Goal: Task Accomplishment & Management: Manage account settings

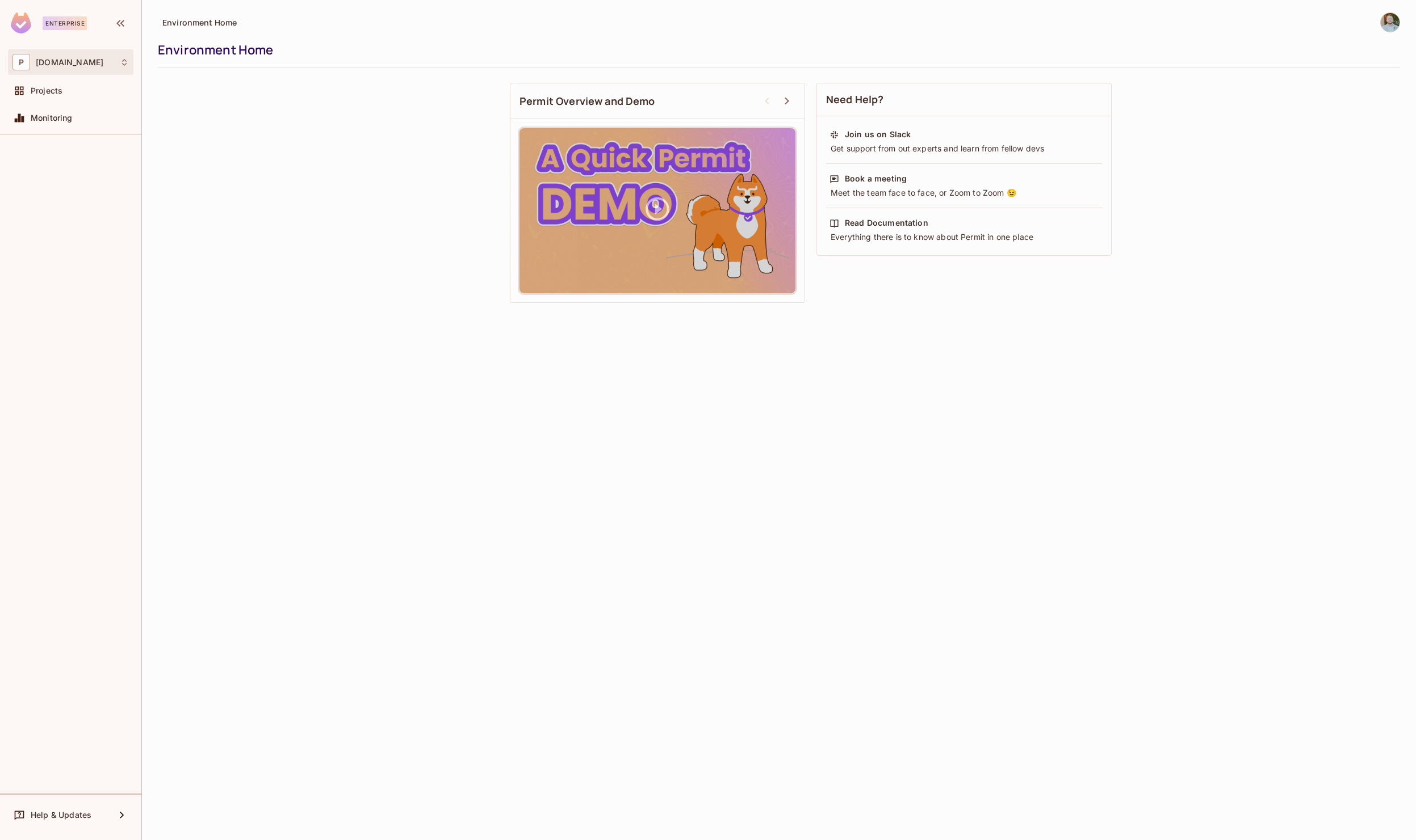
click at [62, 68] on div "P pluto.tv" at bounding box center [70, 62] width 117 height 16
click at [67, 100] on span "[DOMAIN_NAME]" at bounding box center [64, 96] width 79 height 11
click at [81, 64] on div "P pluto.tv" at bounding box center [70, 62] width 117 height 16
click at [87, 103] on li "pluto.tv plutotv" at bounding box center [78, 95] width 139 height 31
click at [63, 92] on div "Projects" at bounding box center [79, 91] width 98 height 9
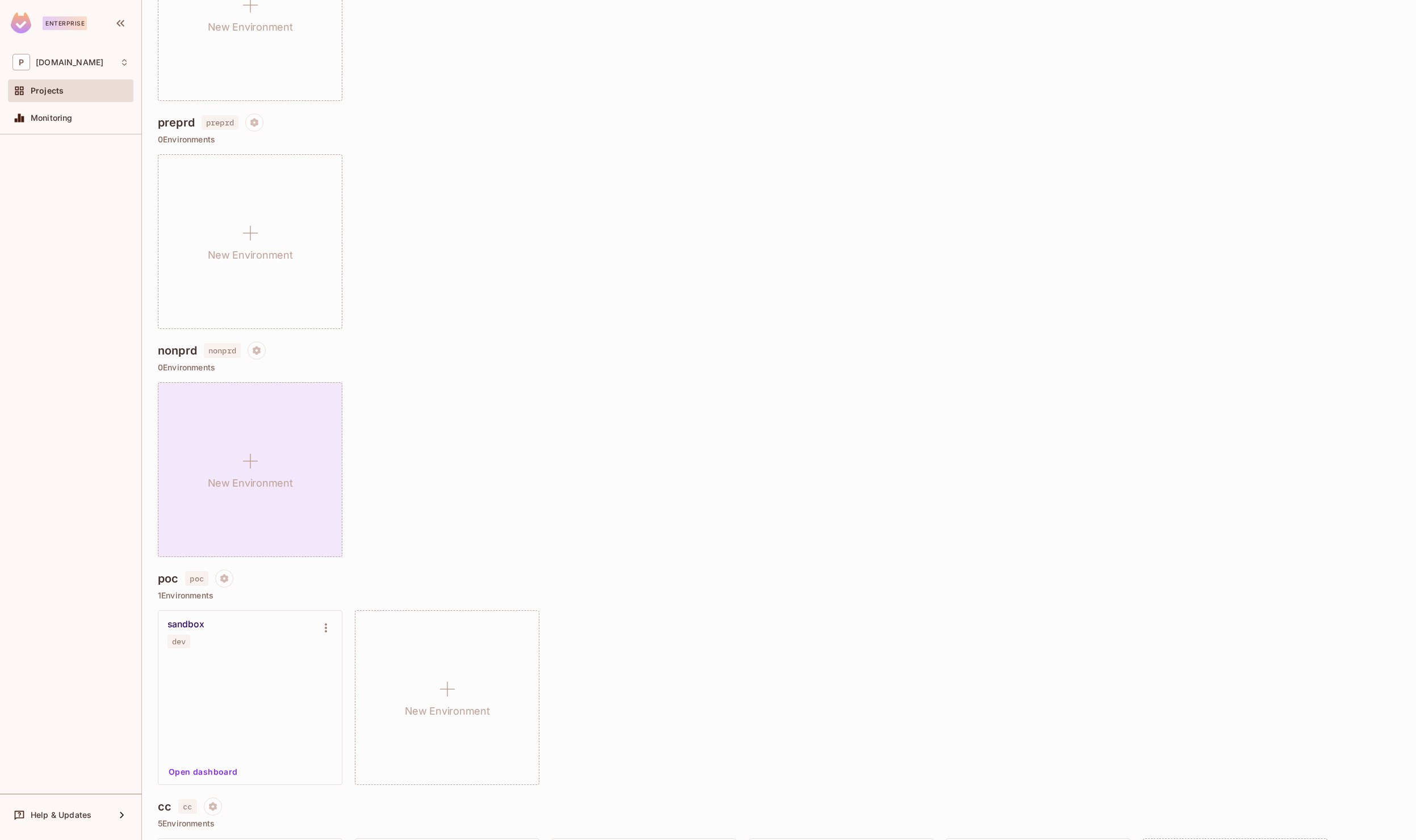
scroll to position [413, 0]
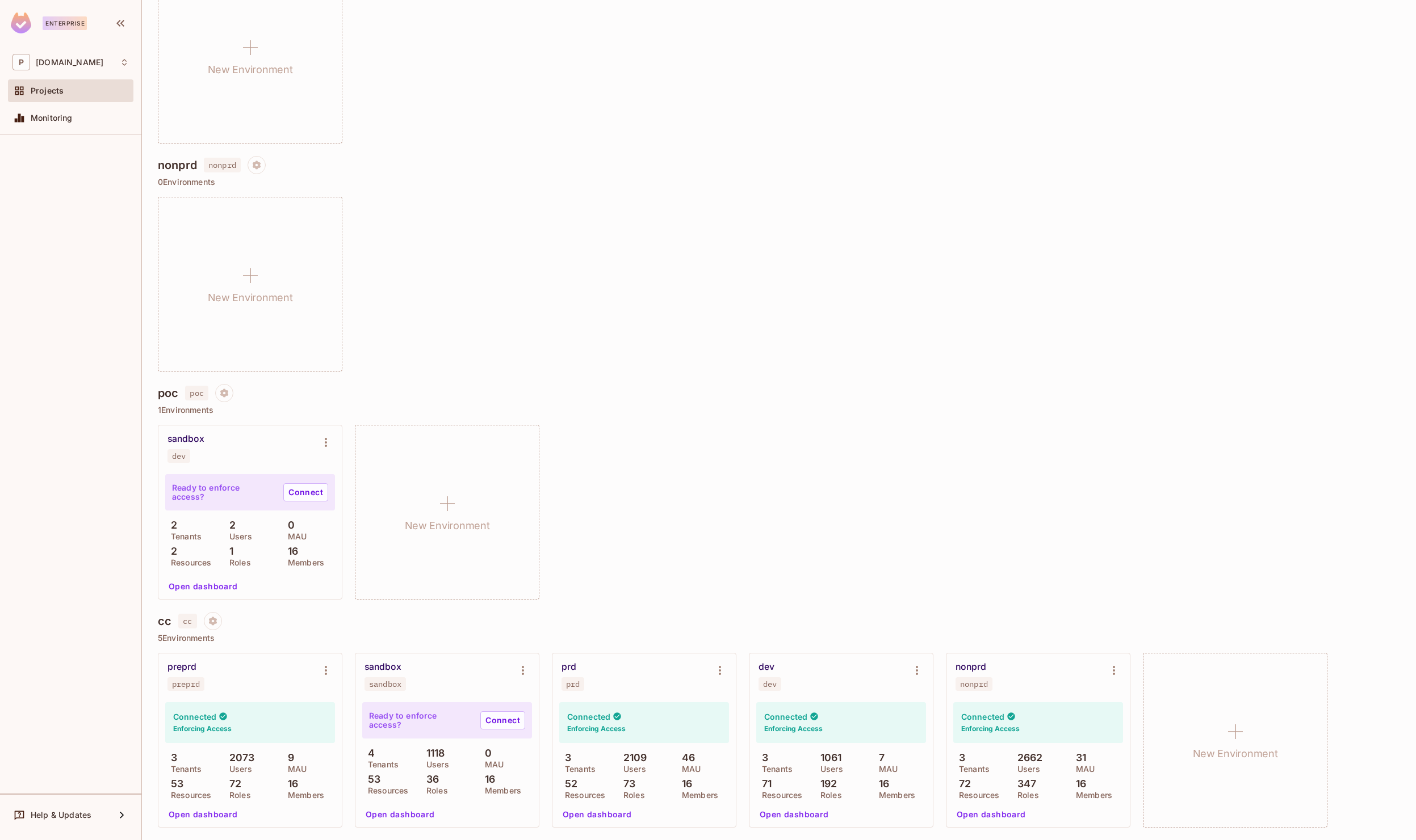
click at [1042, 680] on div "nonprd nonprd" at bounding box center [1029, 676] width 147 height 29
click at [989, 819] on button "Open dashboard" at bounding box center [991, 815] width 78 height 18
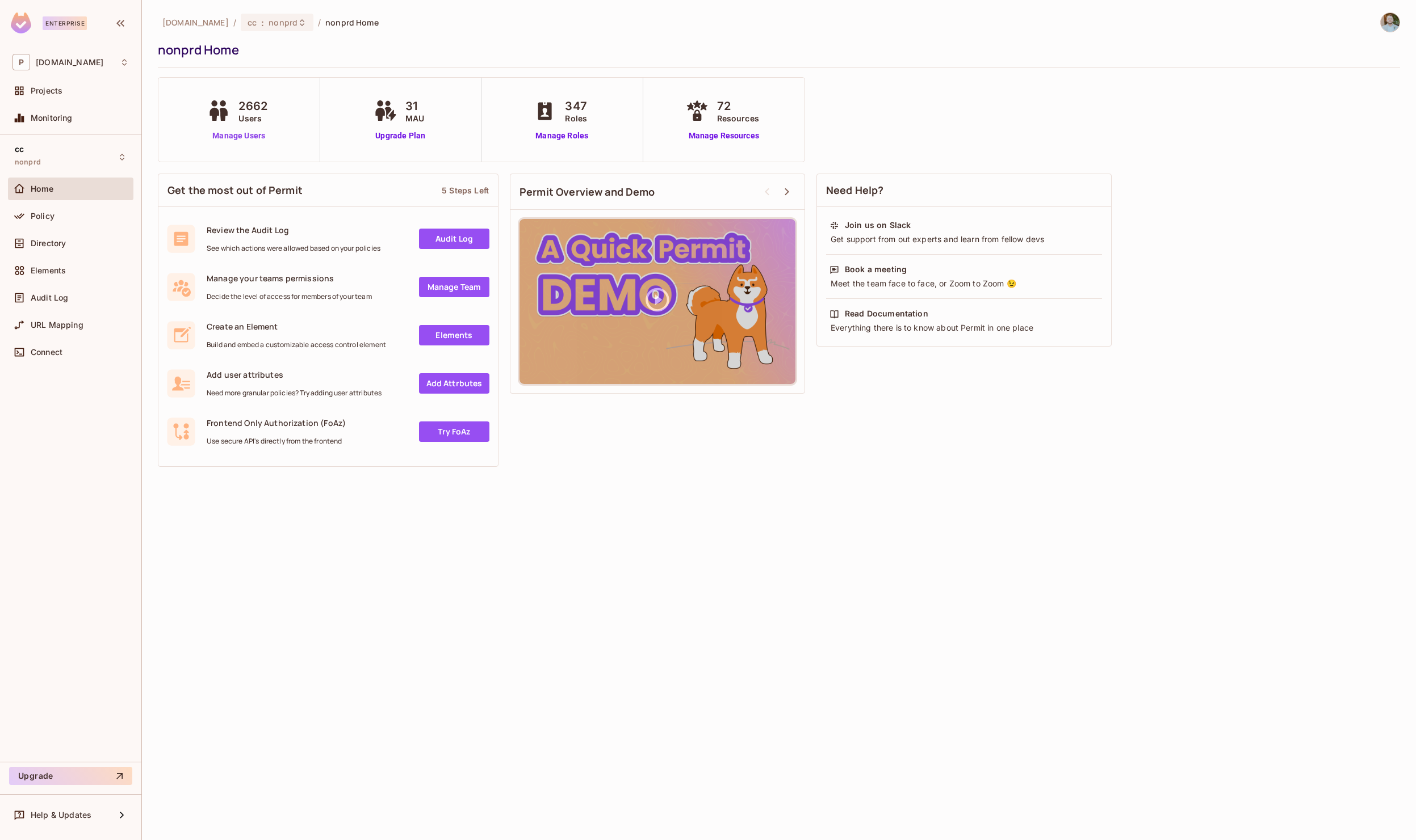
click at [249, 140] on link "Manage Users" at bounding box center [239, 136] width 69 height 12
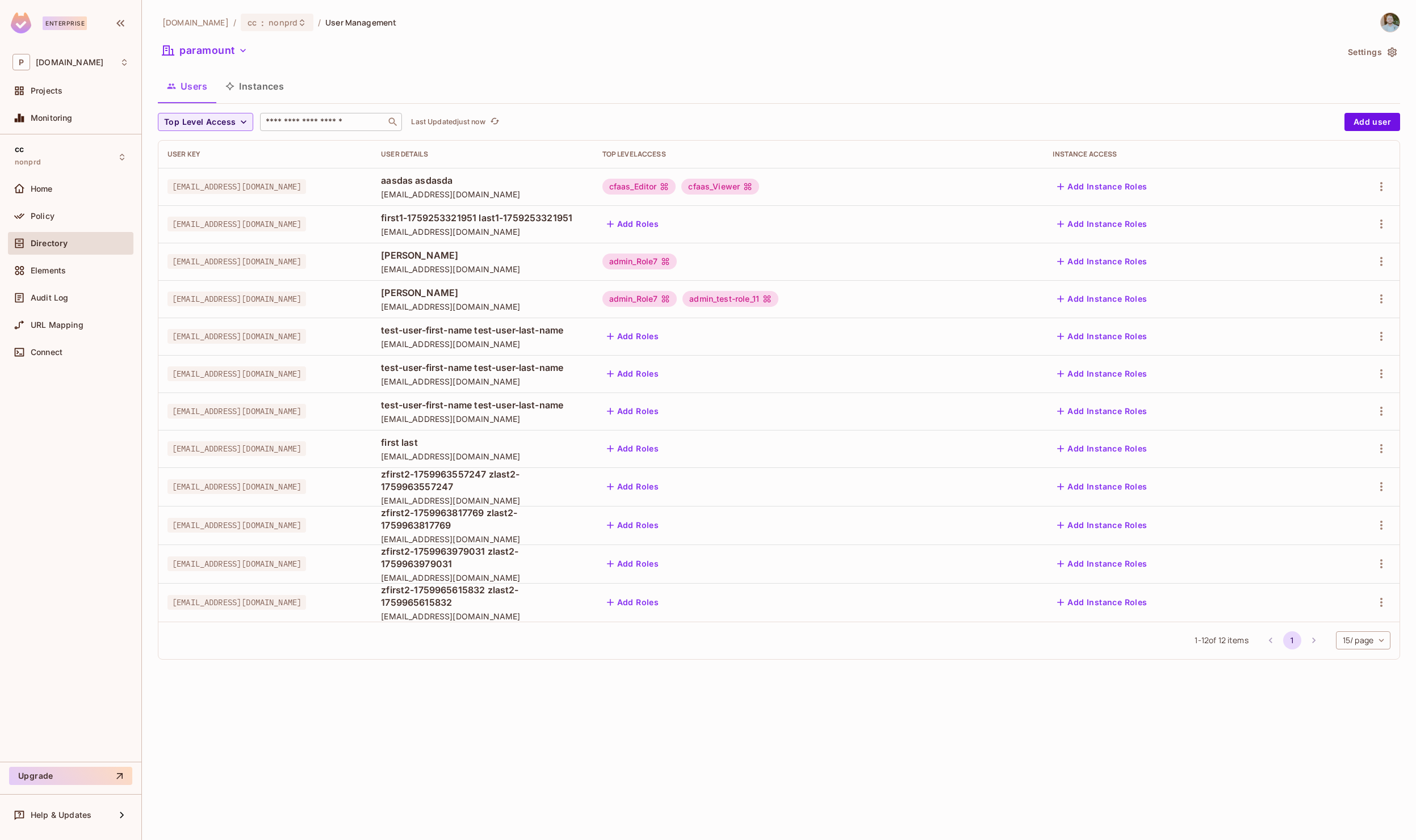
click at [301, 122] on input "text" at bounding box center [323, 122] width 119 height 11
paste input "**********"
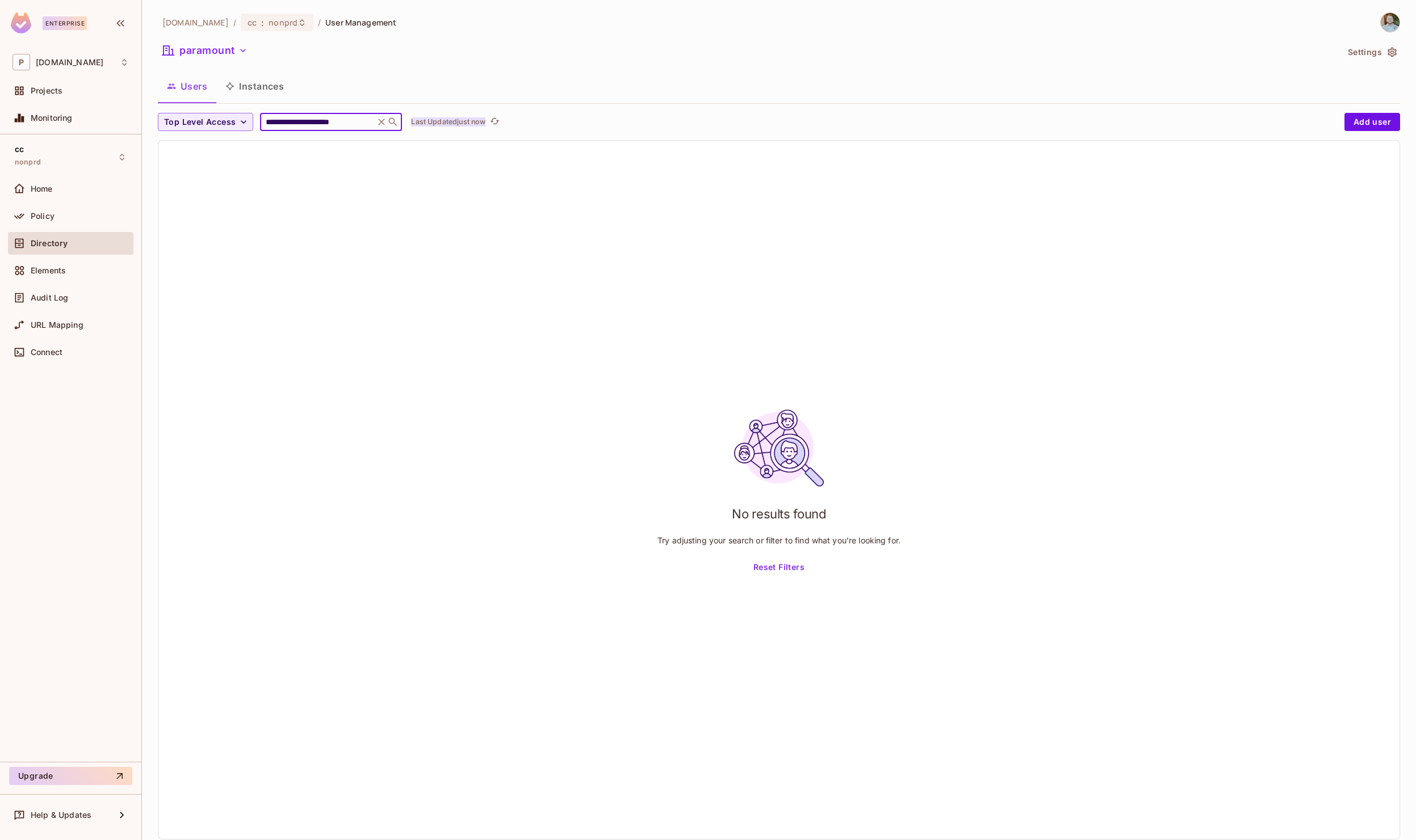
drag, startPoint x: 322, startPoint y: 126, endPoint x: 490, endPoint y: 122, distance: 168.0
click at [490, 122] on div "**********" at bounding box center [748, 122] width 1181 height 18
type input "**********"
click at [242, 55] on icon "button" at bounding box center [242, 50] width 11 height 11
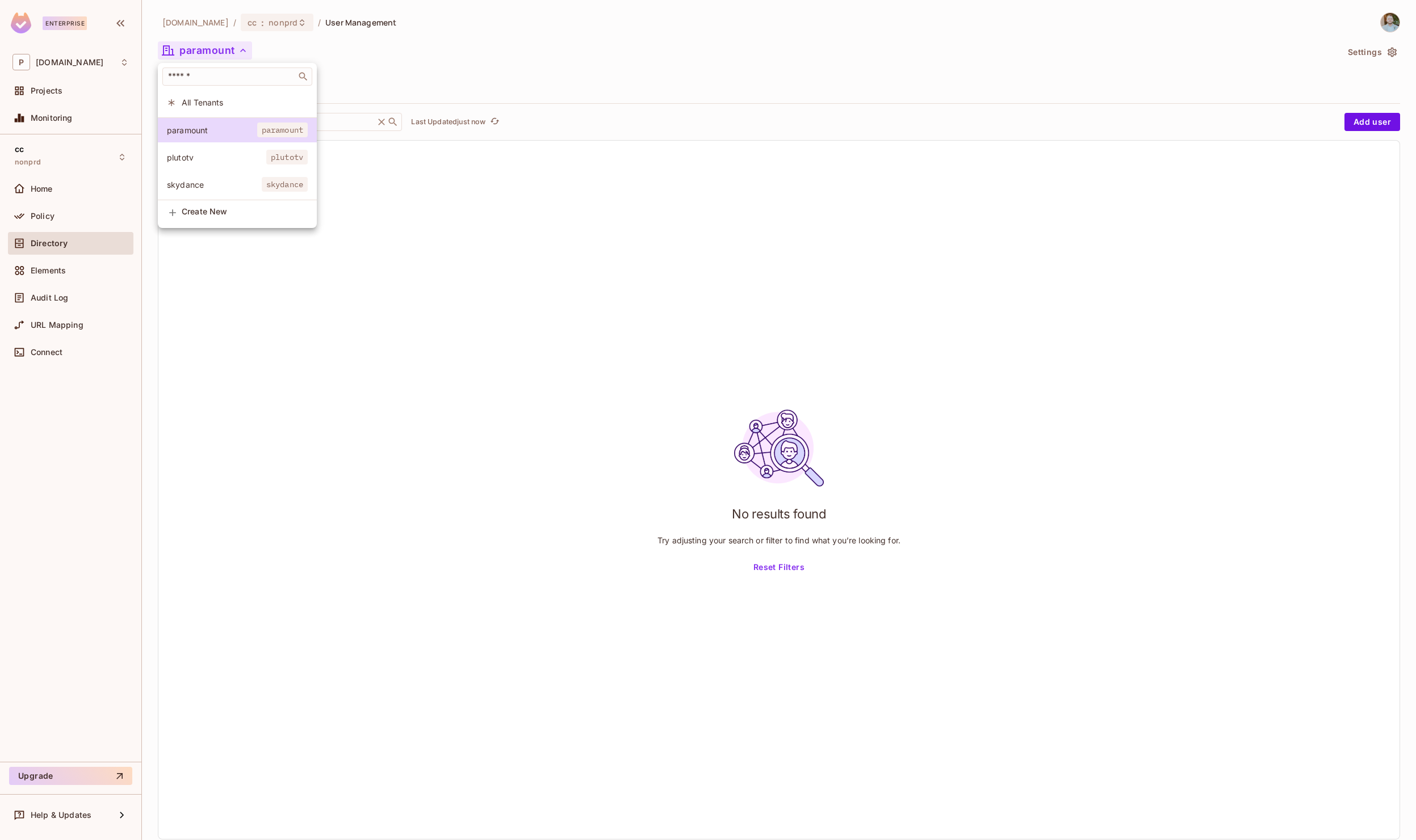
click at [208, 150] on li "plutotv plutotv" at bounding box center [237, 157] width 159 height 24
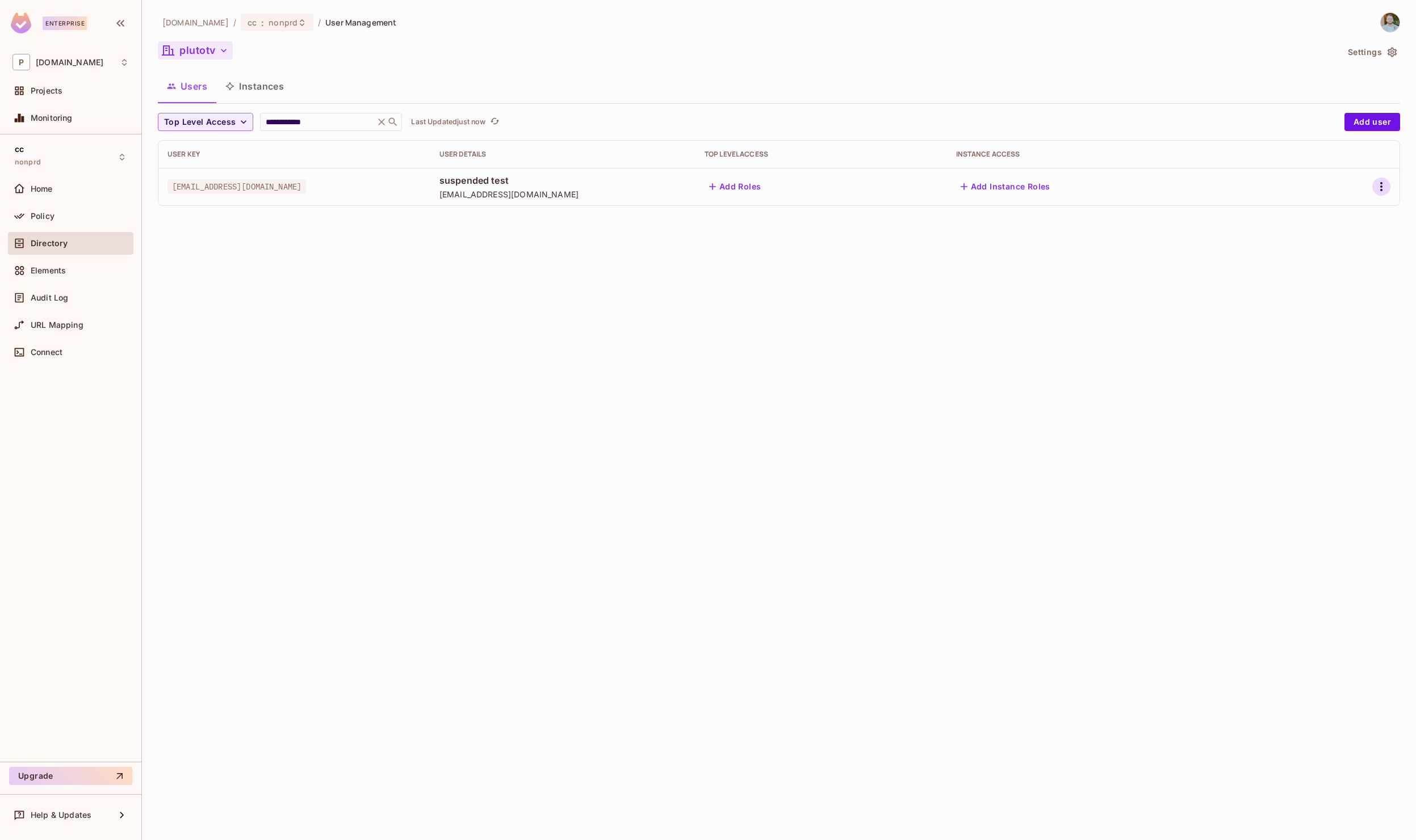
click at [1385, 187] on icon "button" at bounding box center [1381, 186] width 14 height 14
click at [1353, 232] on div "Edit Attributes" at bounding box center [1342, 237] width 56 height 11
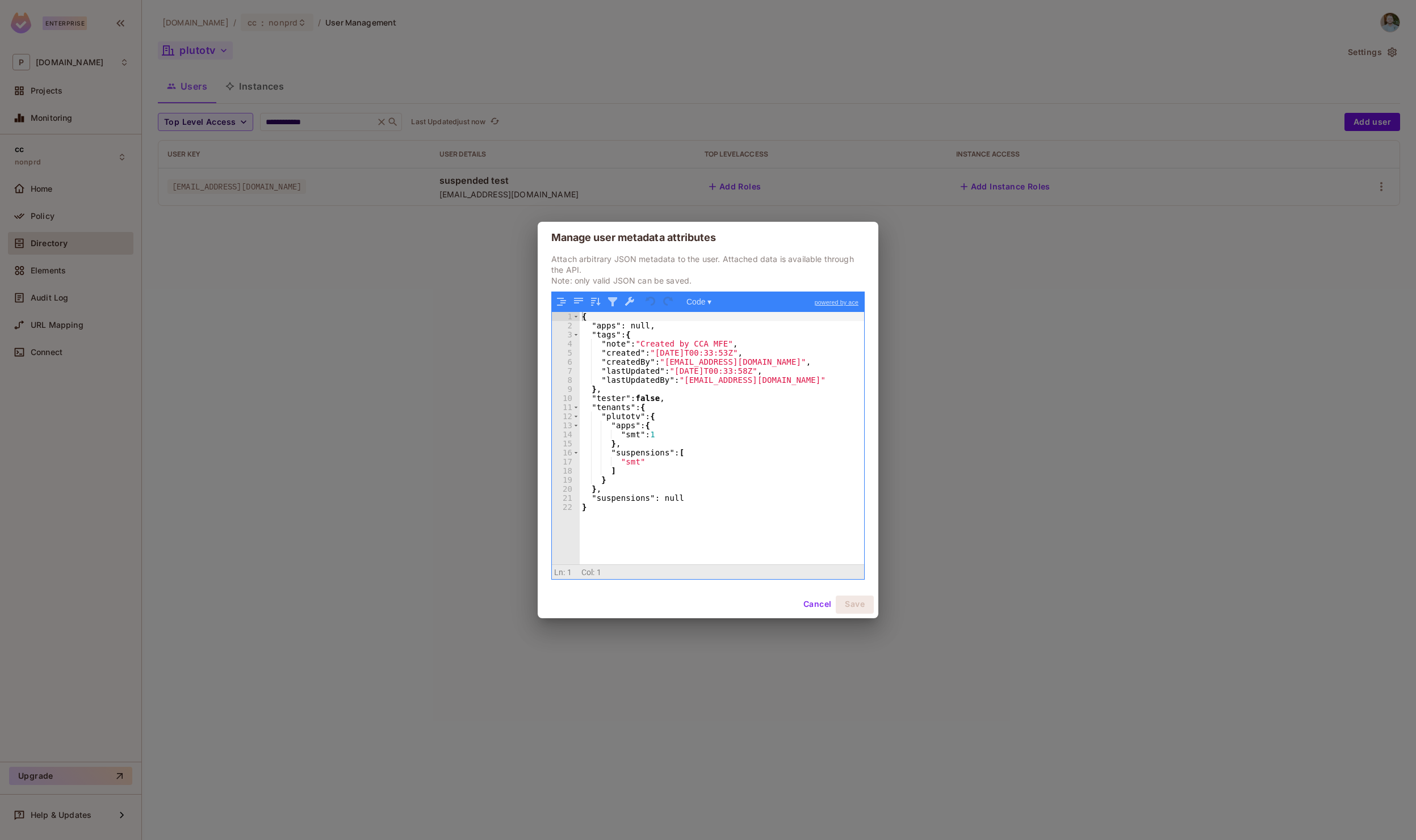
click at [638, 452] on div "{ "apps" : null, "tags" : { "note" : "Created by CCA MFE" , "created" : "[DATE]…" at bounding box center [721, 447] width 285 height 270
click at [638, 452] on div "{ "apps" : null, "tags" : { "note" : "Created by CCA MFE" , "created" : "[DATE]…" at bounding box center [721, 447] width 285 height 270
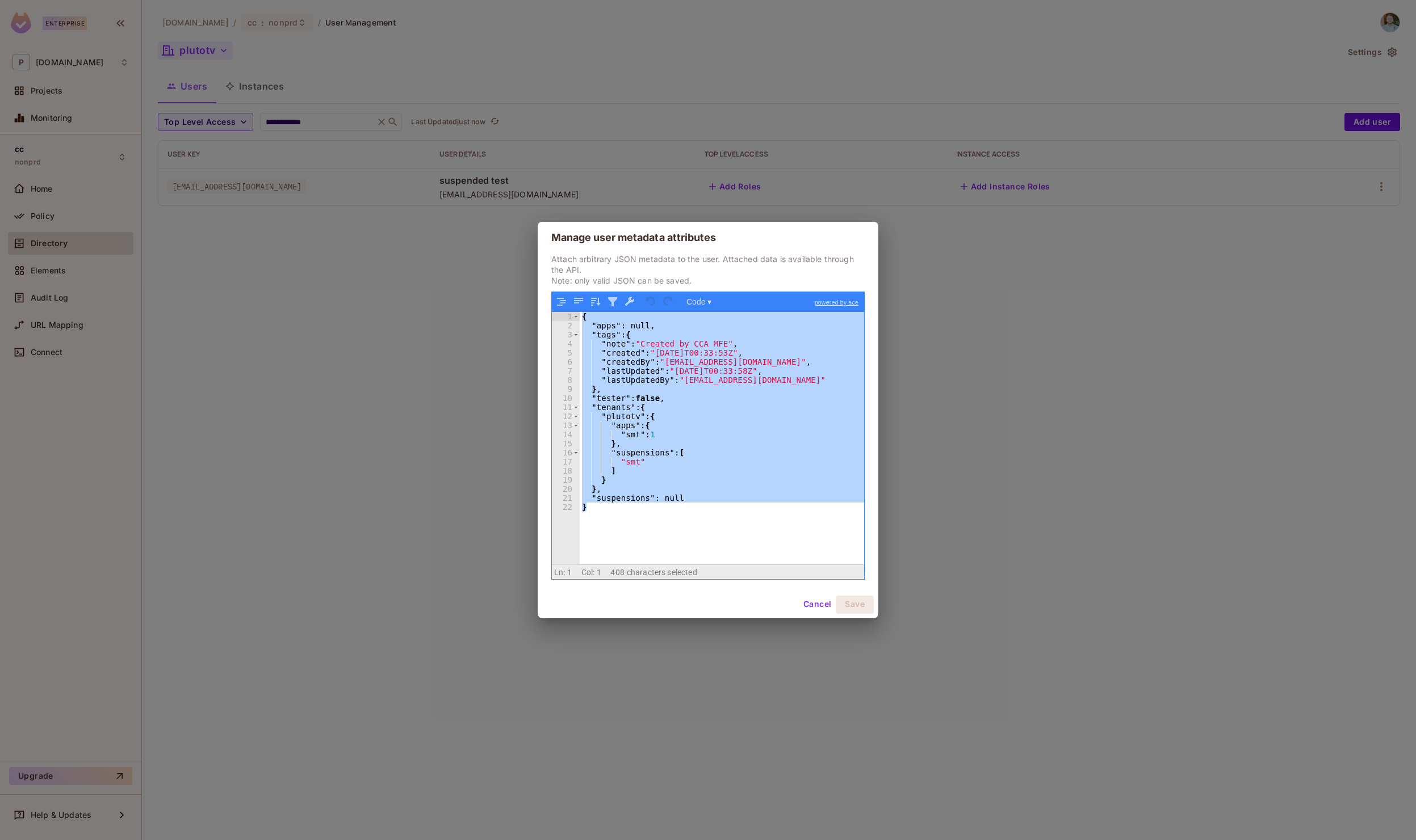
drag, startPoint x: 634, startPoint y: 521, endPoint x: 537, endPoint y: 305, distance: 236.8
click at [538, 305] on div "Attach arbitrary JSON metadata to the user. Attached data is available through …" at bounding box center [708, 422] width 340 height 337
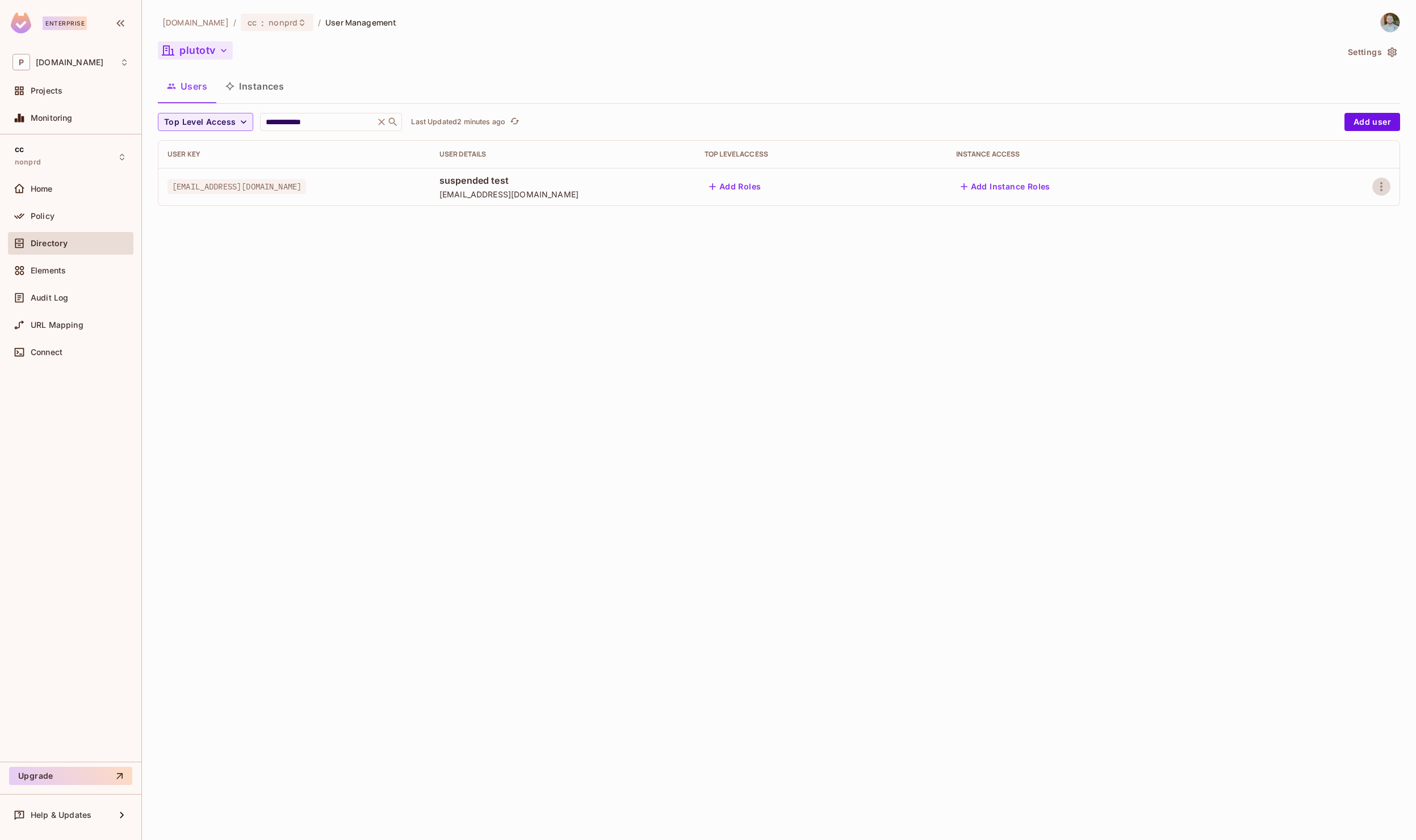
click at [229, 185] on span "[EMAIL_ADDRESS][DOMAIN_NAME]" at bounding box center [236, 187] width 139 height 15
copy span "[EMAIL_ADDRESS][DOMAIN_NAME]"
